Goal: Navigation & Orientation: Find specific page/section

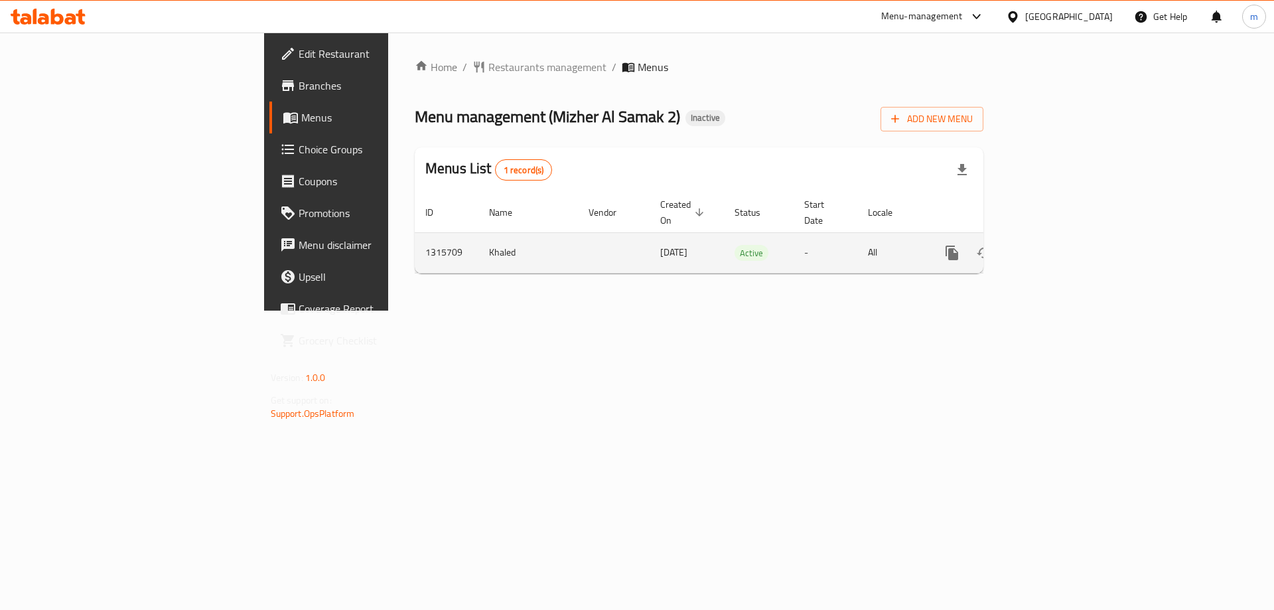
click at [1055, 245] on icon "enhanced table" at bounding box center [1048, 253] width 16 height 16
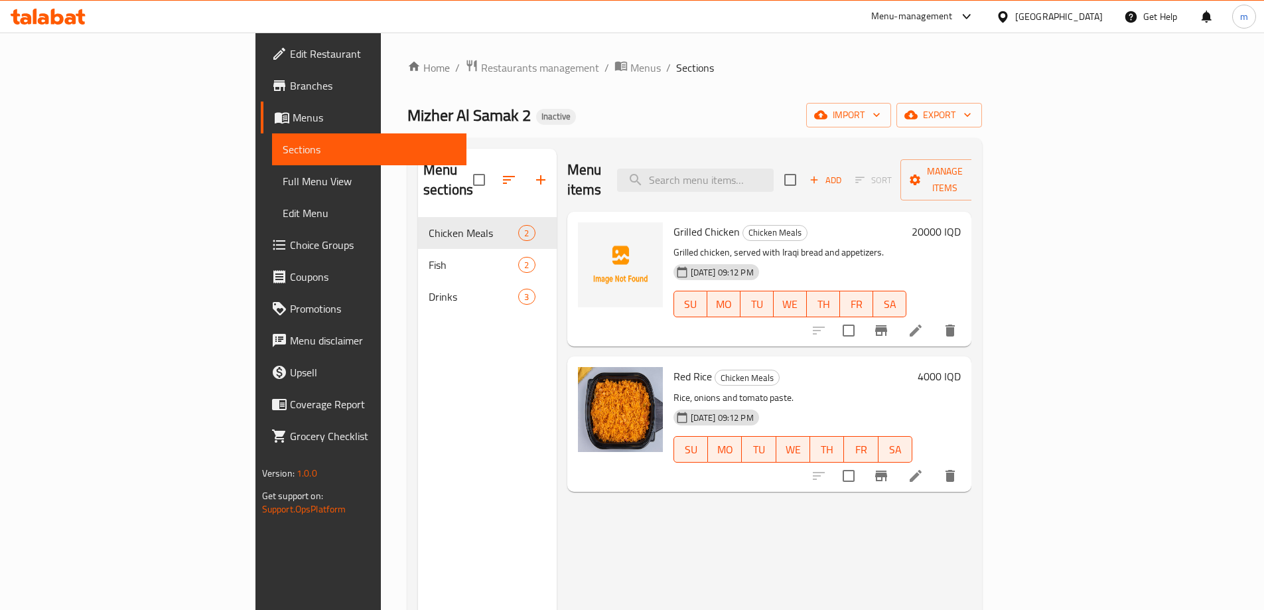
click at [283, 180] on span "Full Menu View" at bounding box center [369, 181] width 173 height 16
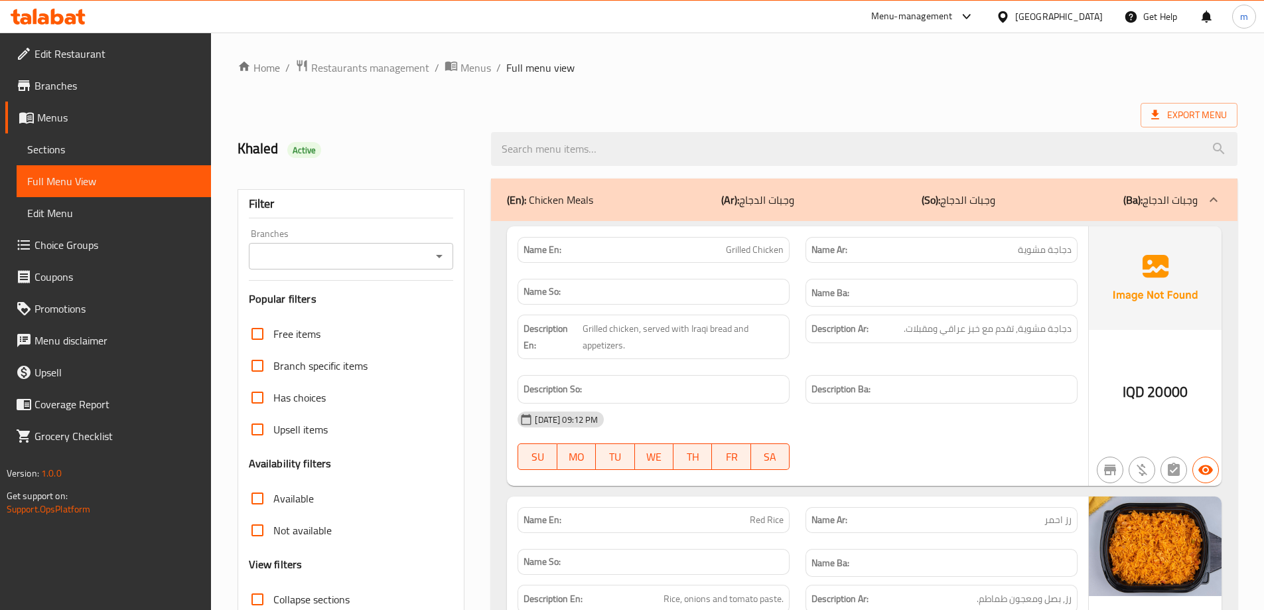
click at [439, 255] on icon "Open" at bounding box center [439, 256] width 7 height 3
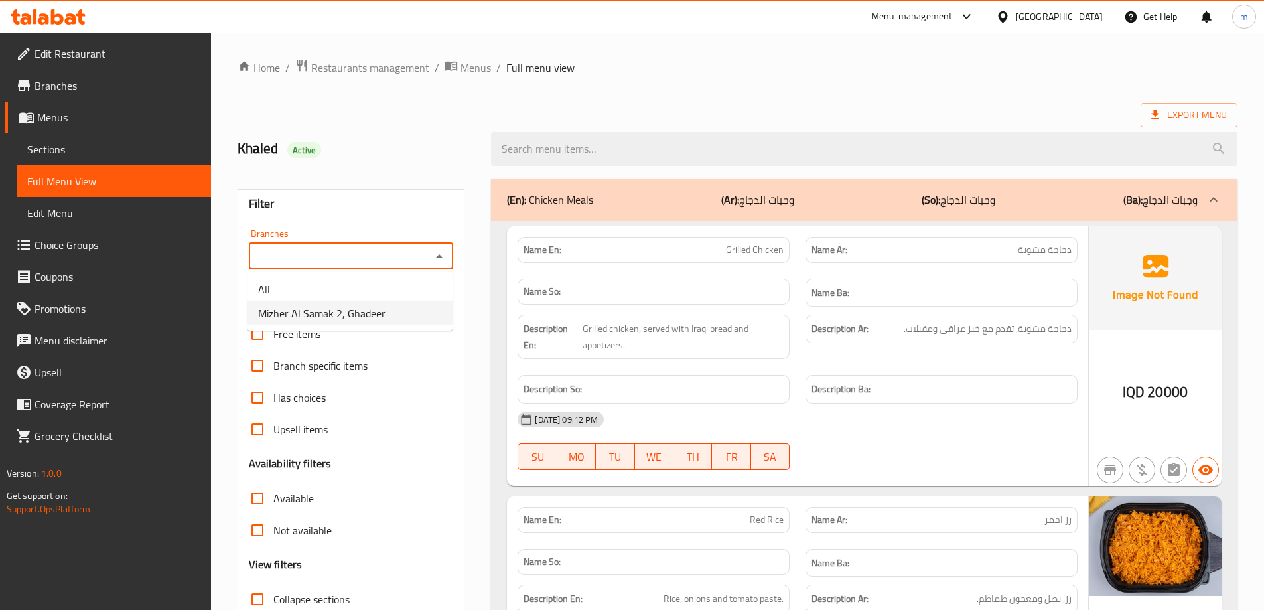
click at [387, 303] on li "Mizher Al Samak 2, Ghadeer" at bounding box center [349, 313] width 205 height 24
type input "Mizher Al Samak 2, Ghadeer"
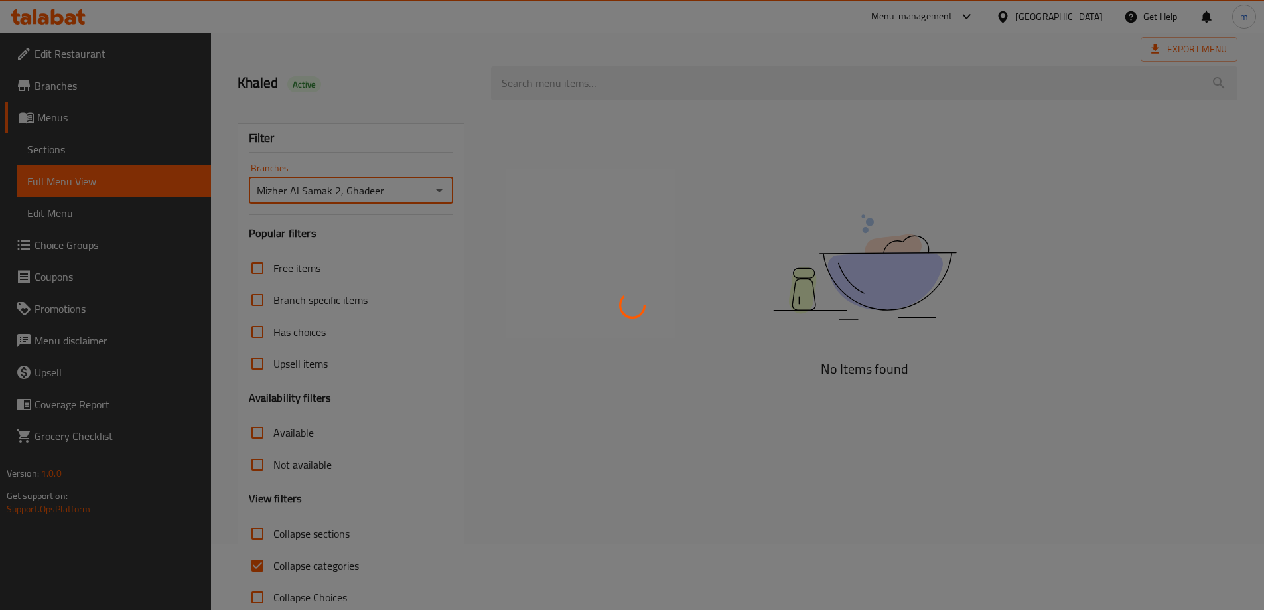
scroll to position [96, 0]
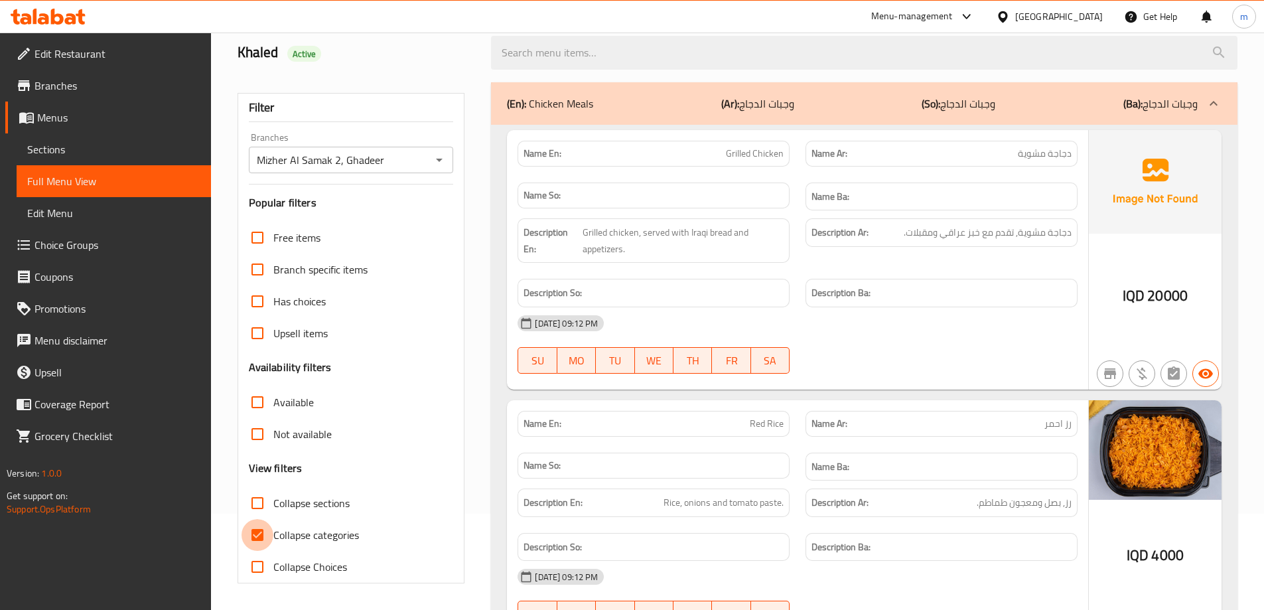
click at [271, 535] on input "Collapse categories" at bounding box center [257, 535] width 32 height 32
checkbox input "false"
click at [249, 510] on input "Collapse sections" at bounding box center [257, 503] width 32 height 32
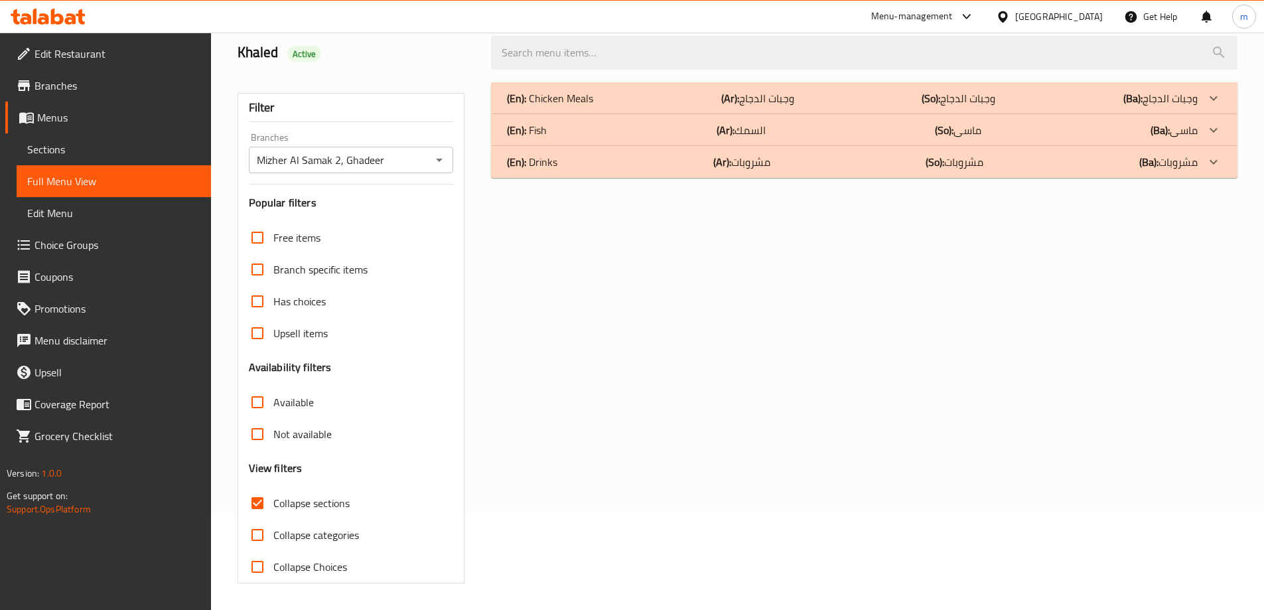
click at [280, 508] on span "Collapse sections" at bounding box center [311, 503] width 76 height 16
click at [273, 508] on input "Collapse sections" at bounding box center [257, 503] width 32 height 32
checkbox input "false"
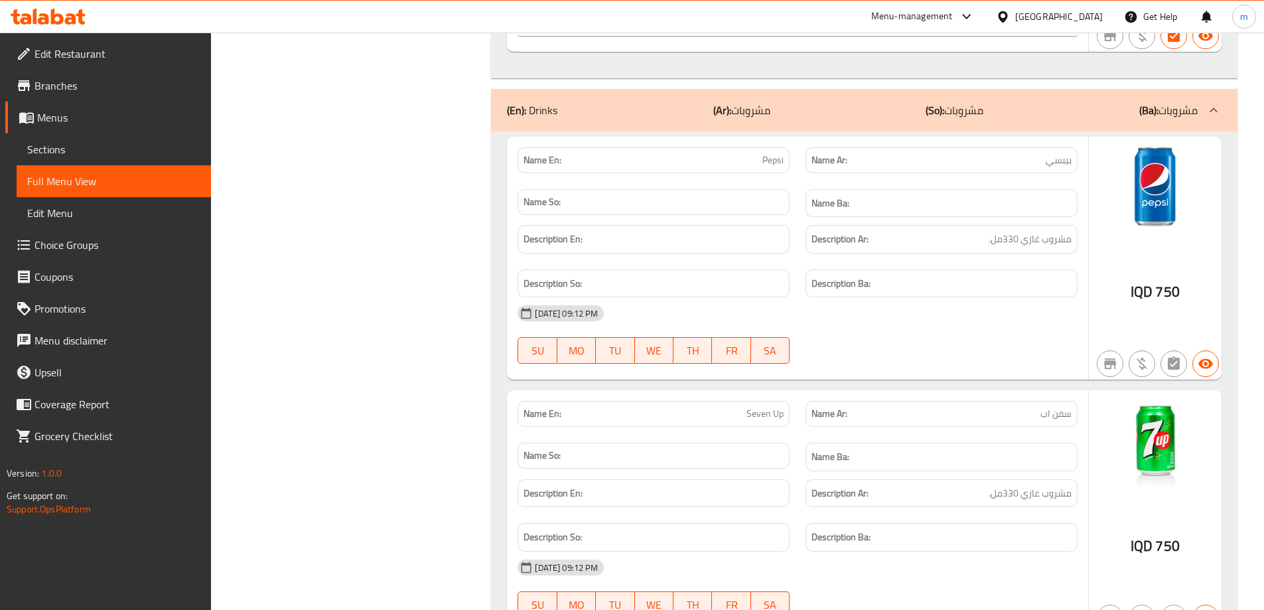
scroll to position [2589, 0]
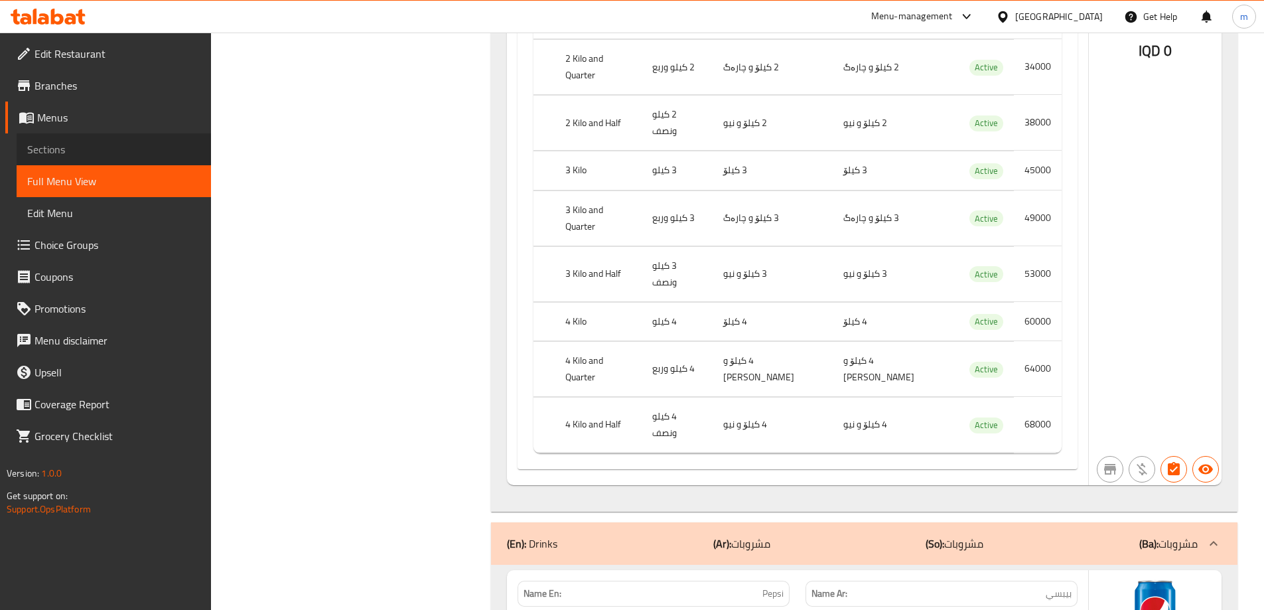
click at [66, 143] on span "Sections" at bounding box center [113, 149] width 173 height 16
